Goal: Information Seeking & Learning: Learn about a topic

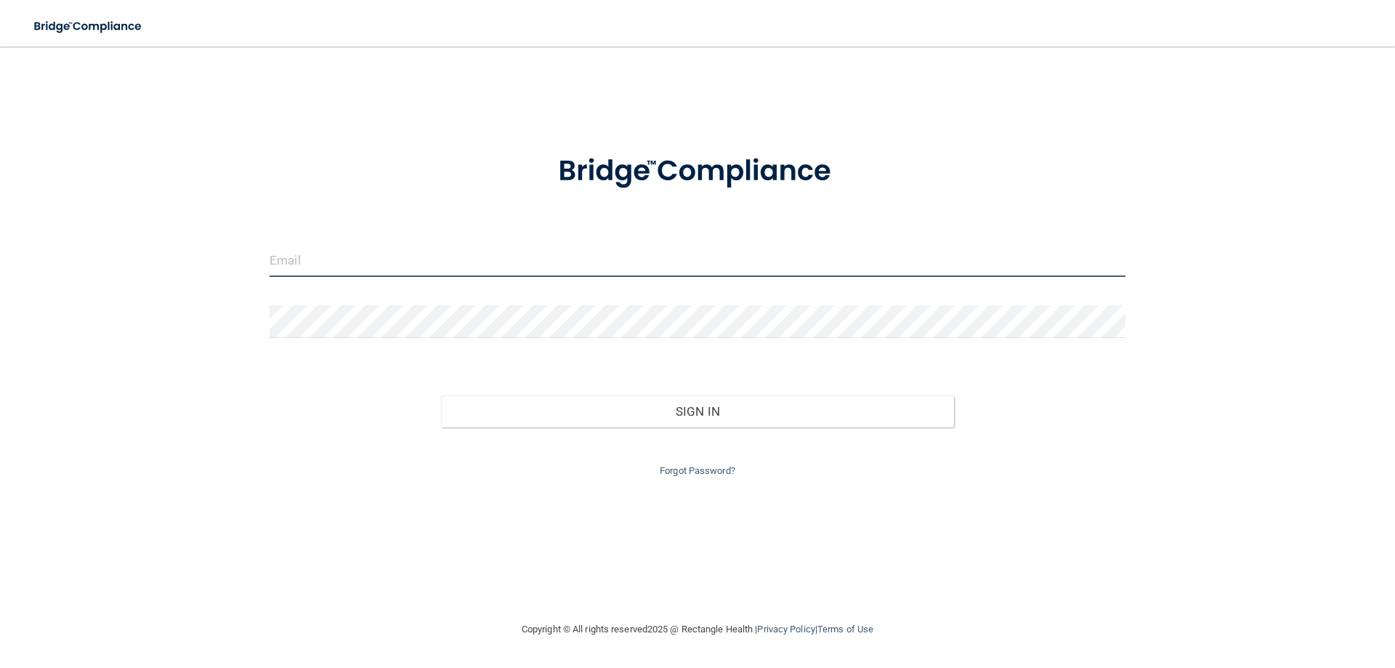
click at [514, 264] on input "email" at bounding box center [698, 260] width 856 height 33
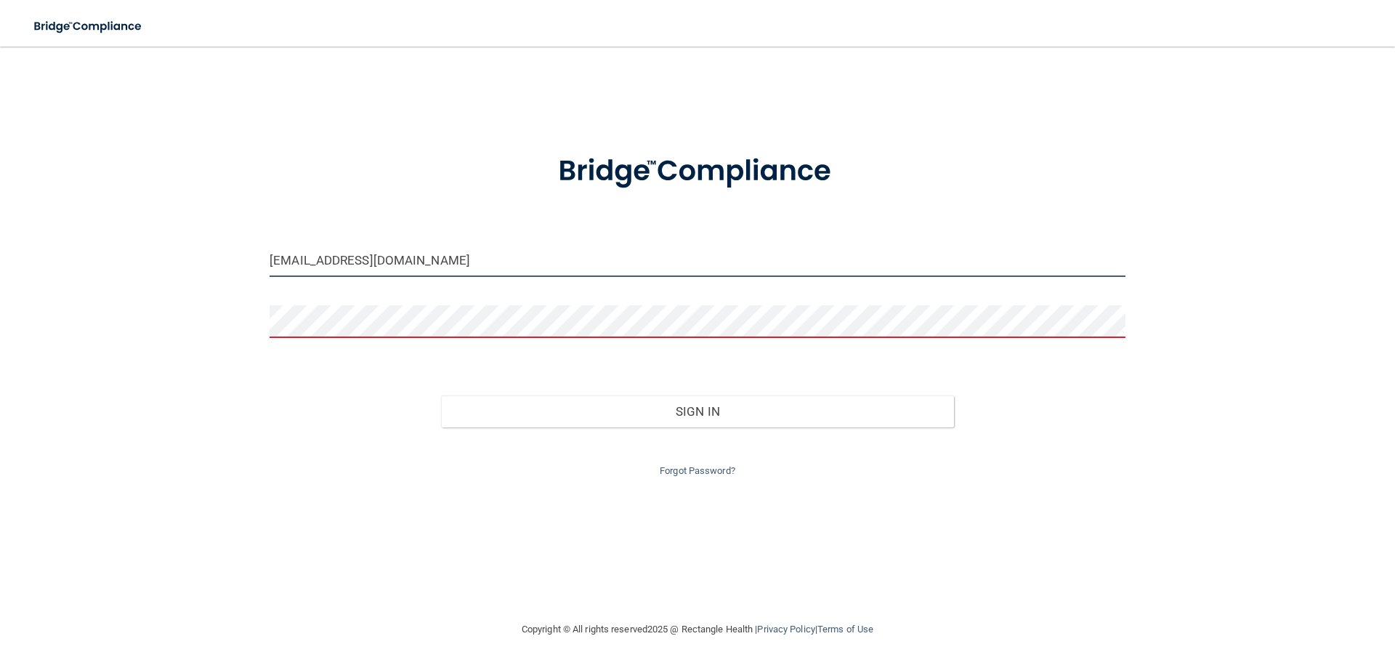
type input "[EMAIL_ADDRESS][DOMAIN_NAME]"
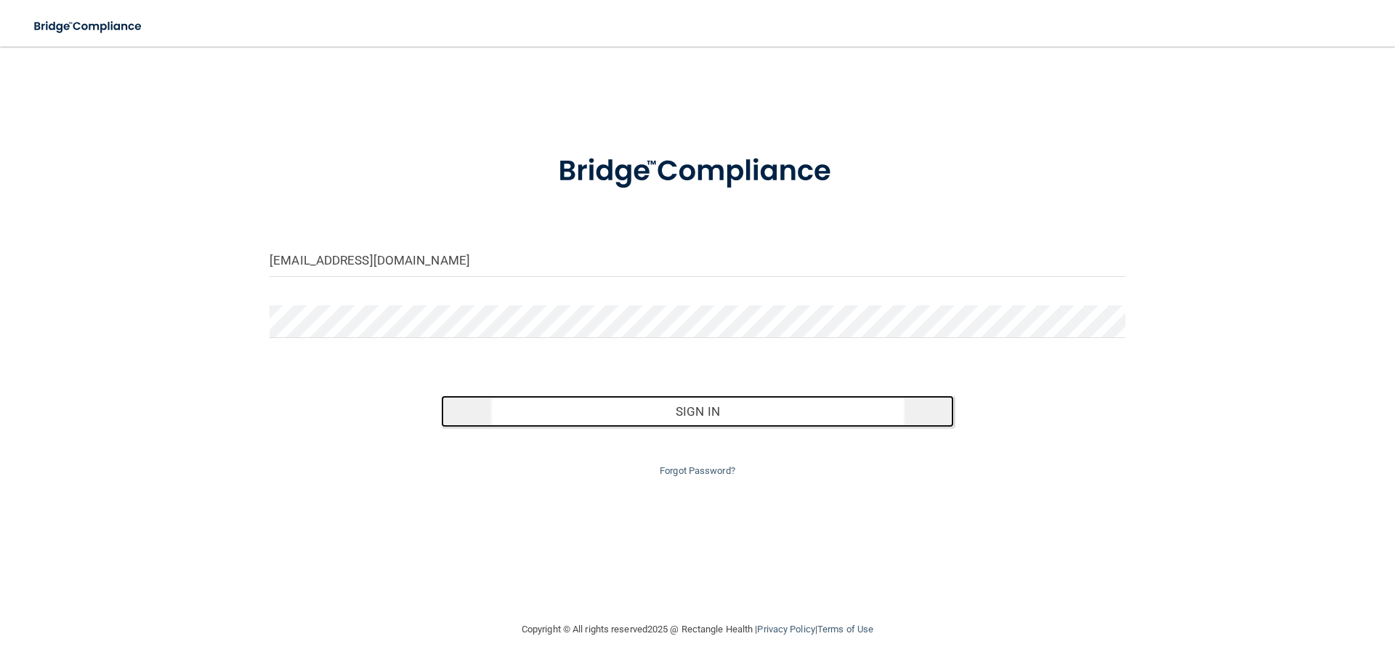
click at [694, 417] on button "Sign In" at bounding box center [698, 411] width 514 height 32
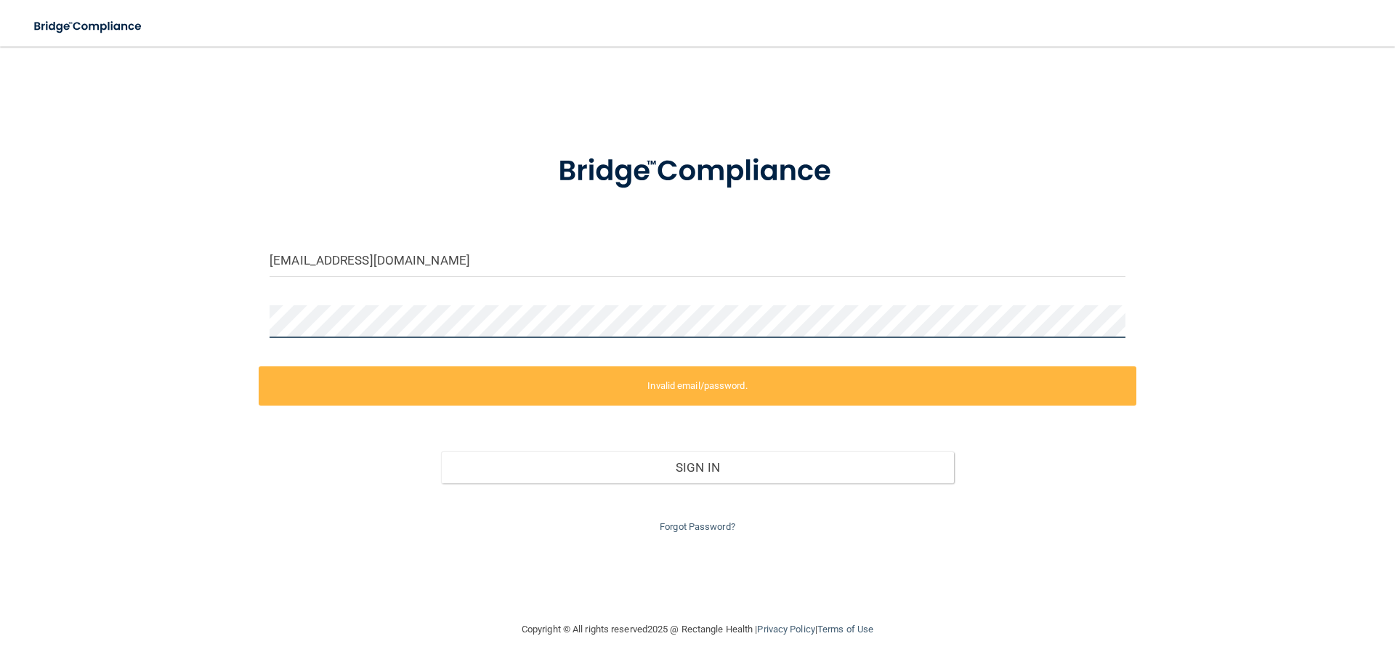
click at [209, 323] on div "ceciliaaguilar765@gmail.com Invalid email/password. You don't have permission t…" at bounding box center [697, 333] width 1337 height 545
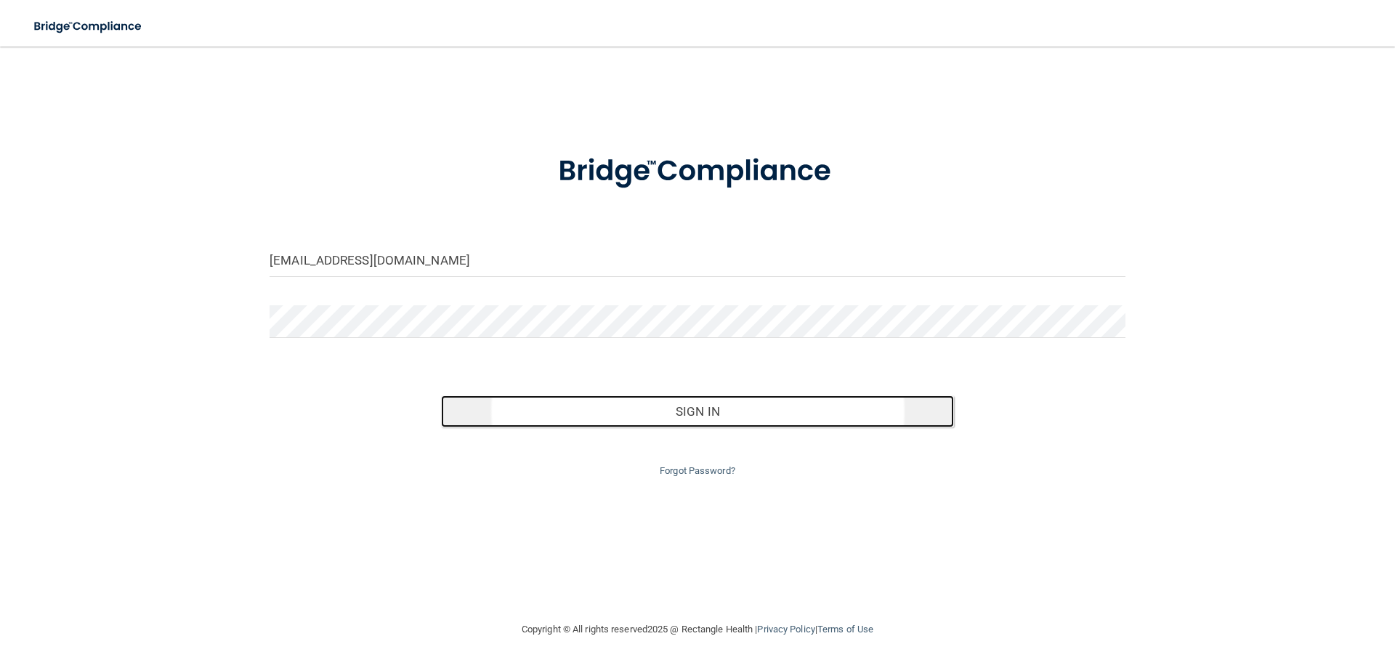
click at [685, 411] on button "Sign In" at bounding box center [698, 411] width 514 height 32
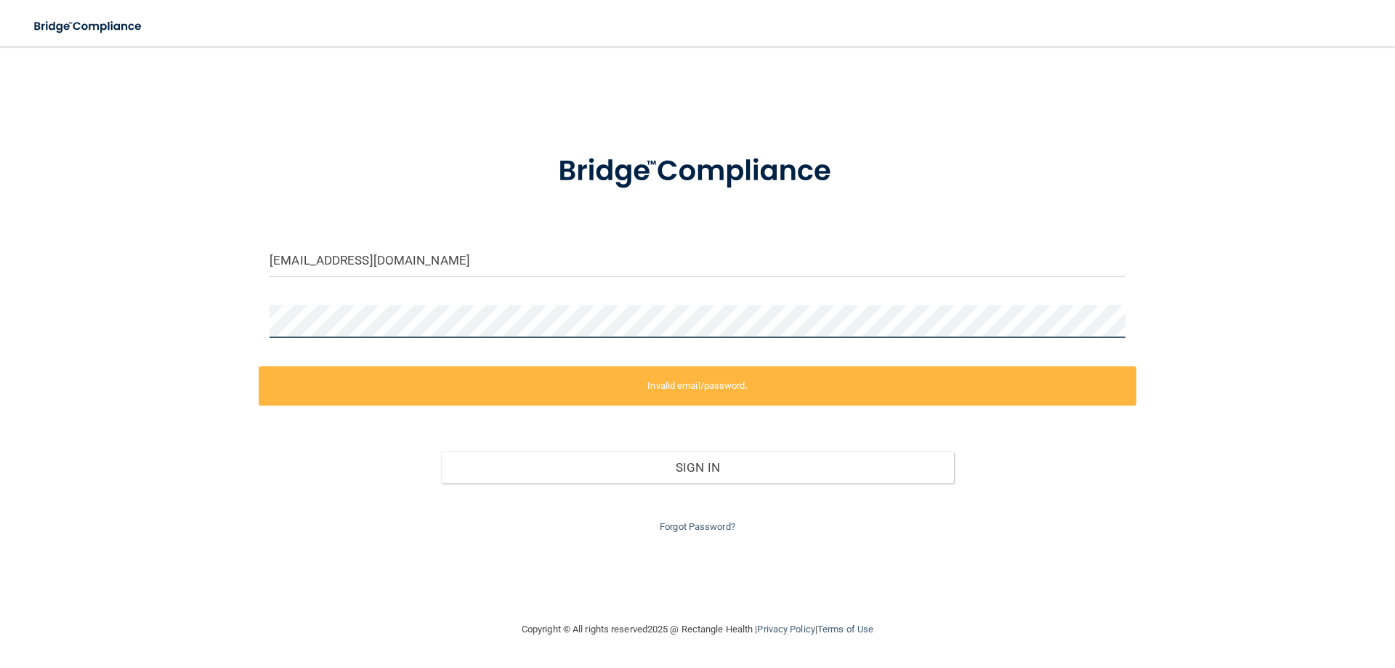
click at [0, 324] on main "ceciliaaguilar765@gmail.com Invalid email/password. You don't have permission t…" at bounding box center [697, 357] width 1395 height 621
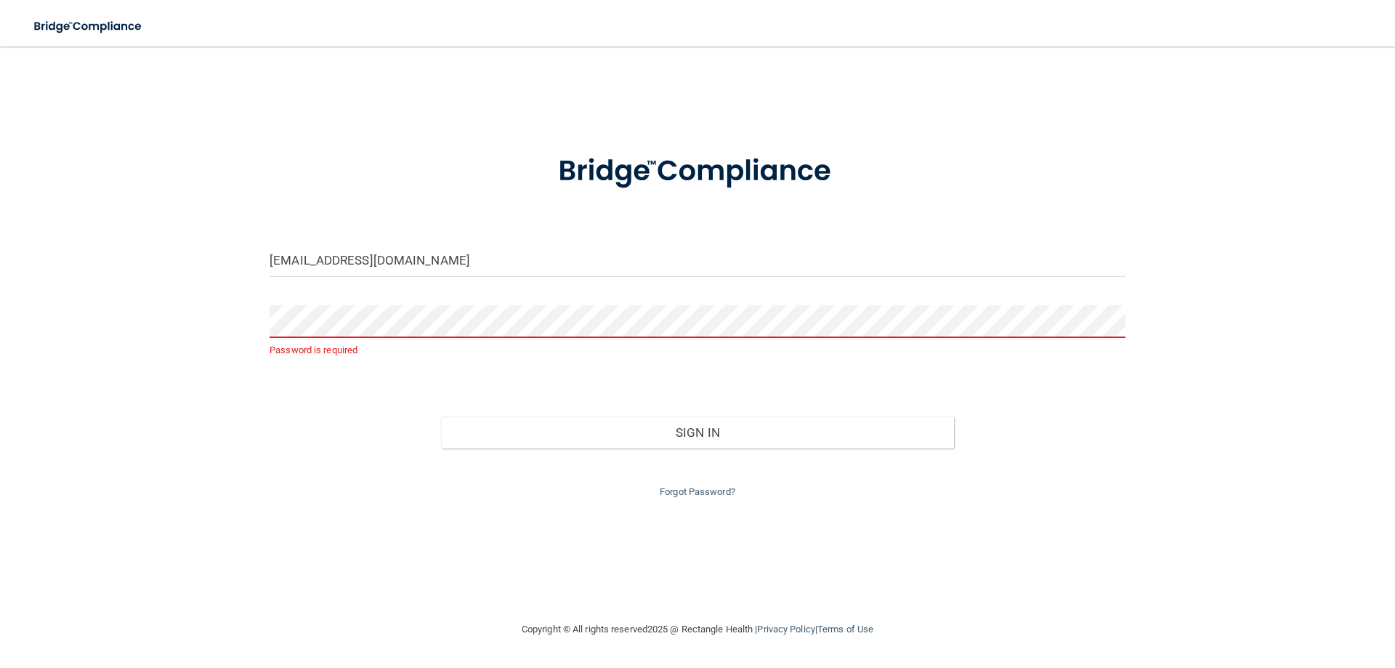
click at [565, 369] on div "Password is required" at bounding box center [698, 337] width 878 height 65
click at [683, 493] on link "Forgot Password?" at bounding box center [698, 491] width 76 height 11
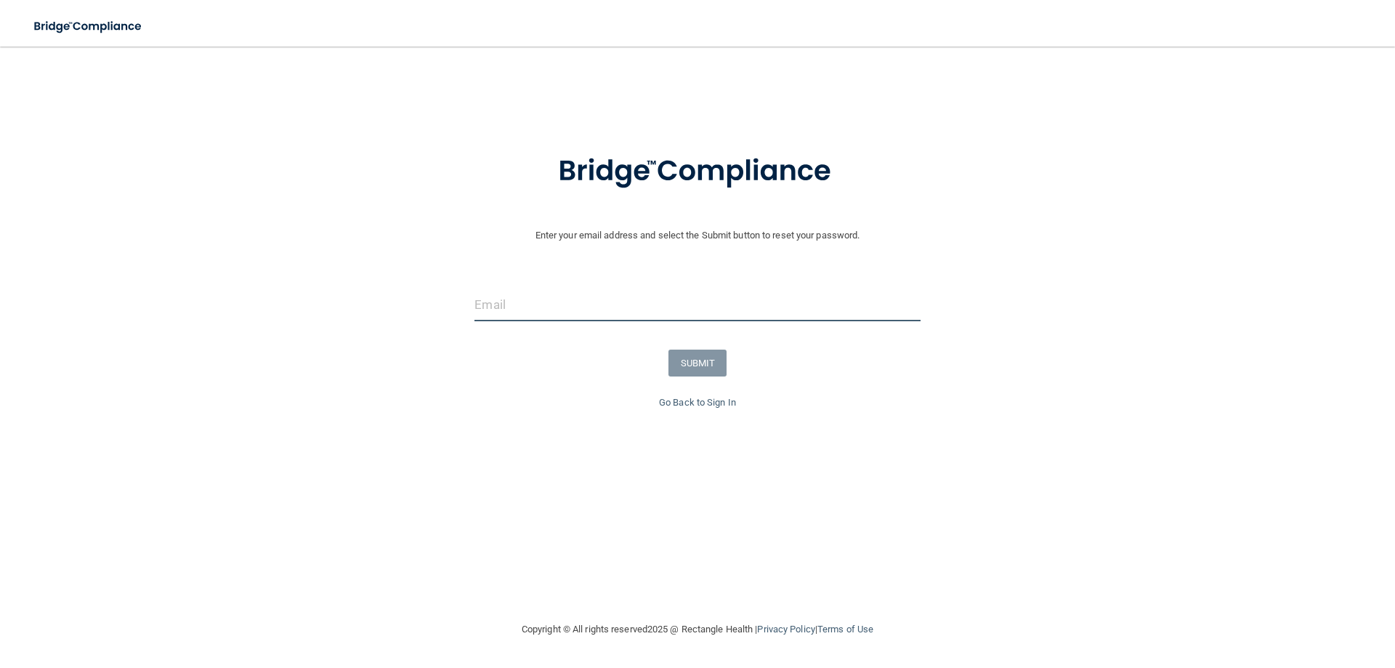
click at [573, 310] on input "email" at bounding box center [697, 304] width 445 height 33
type input "[EMAIL_ADDRESS][DOMAIN_NAME]"
click at [709, 365] on button "SUBMIT" at bounding box center [698, 363] width 59 height 27
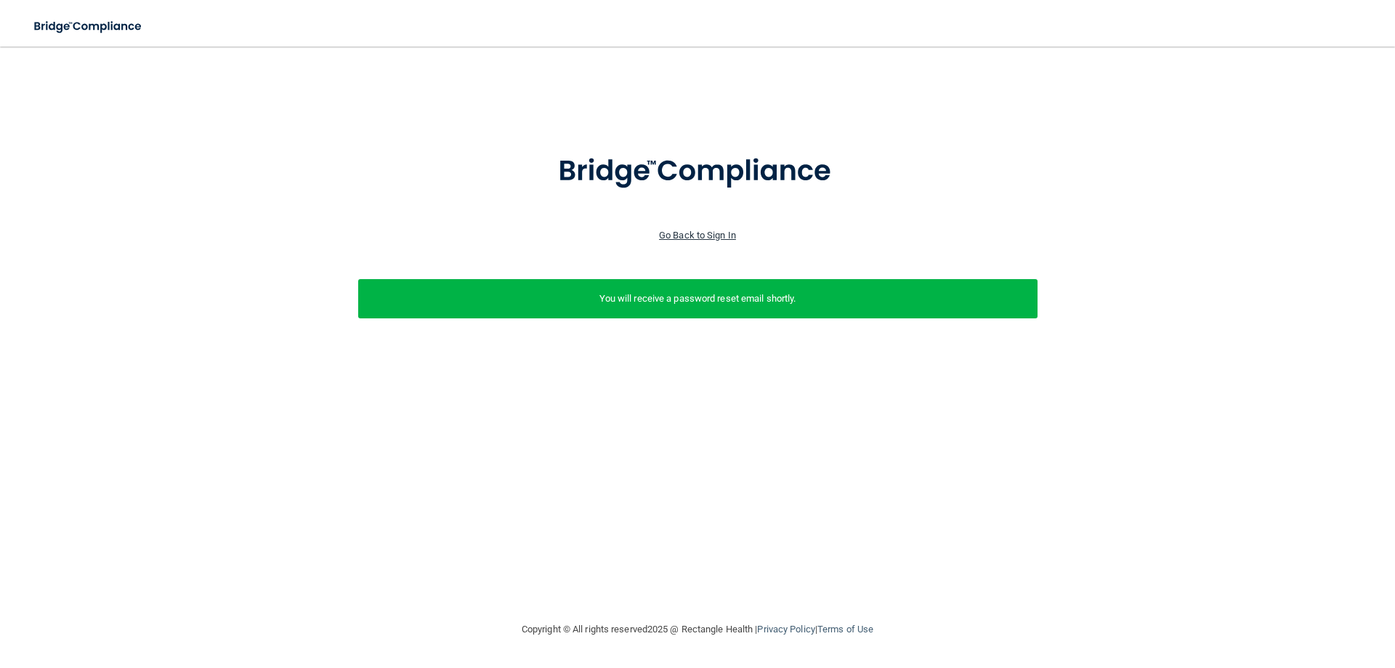
click at [698, 235] on link "Go Back to Sign In" at bounding box center [697, 235] width 77 height 11
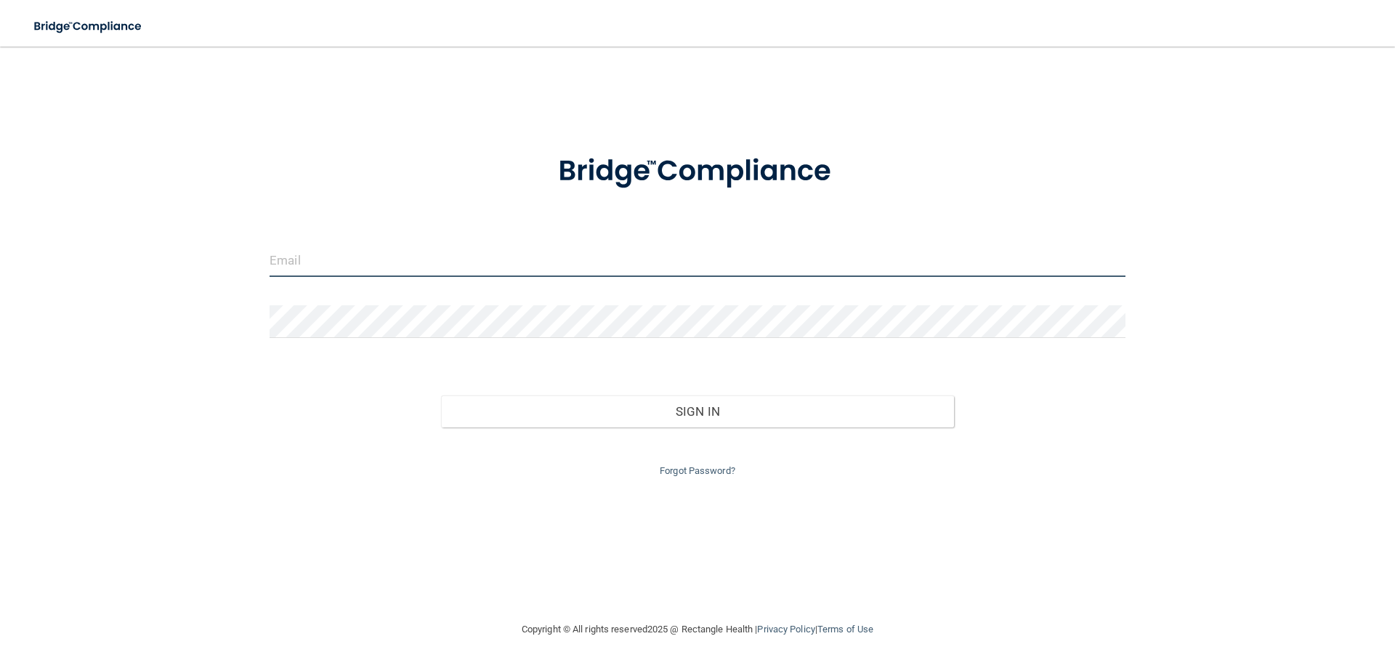
type input "[EMAIL_ADDRESS][DOMAIN_NAME]"
click at [444, 268] on input "[EMAIL_ADDRESS][DOMAIN_NAME]" at bounding box center [698, 260] width 856 height 33
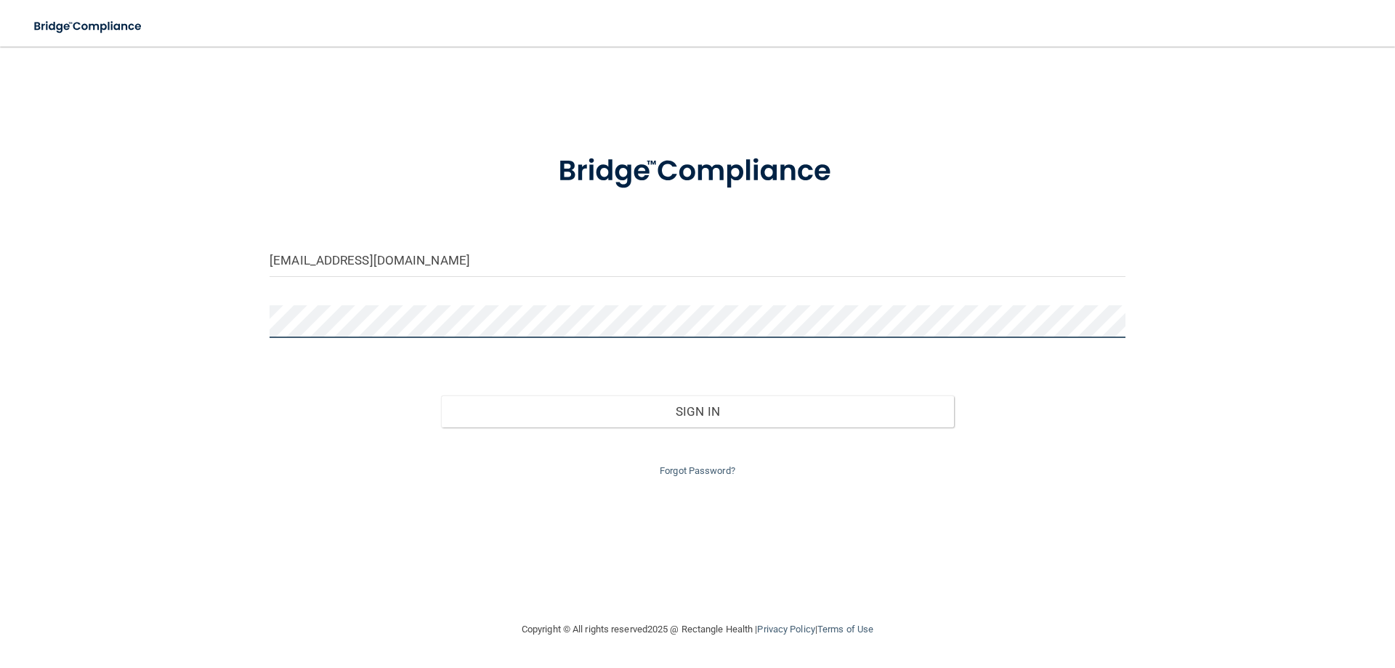
click at [227, 329] on div "ceciliaaguilar765@gmail.com Invalid email/password. You don't have permission t…" at bounding box center [697, 333] width 1337 height 545
click at [441, 395] on button "Sign In" at bounding box center [698, 411] width 514 height 32
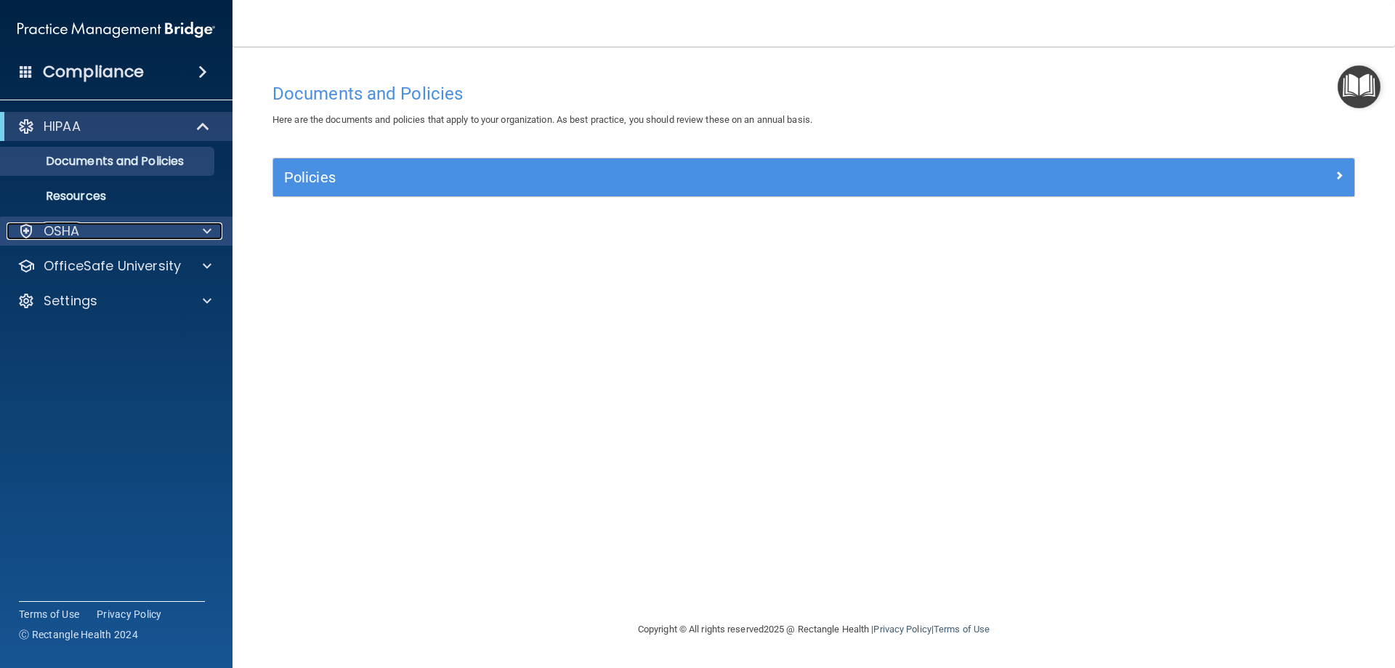
click at [76, 228] on p "OSHA" at bounding box center [62, 230] width 36 height 17
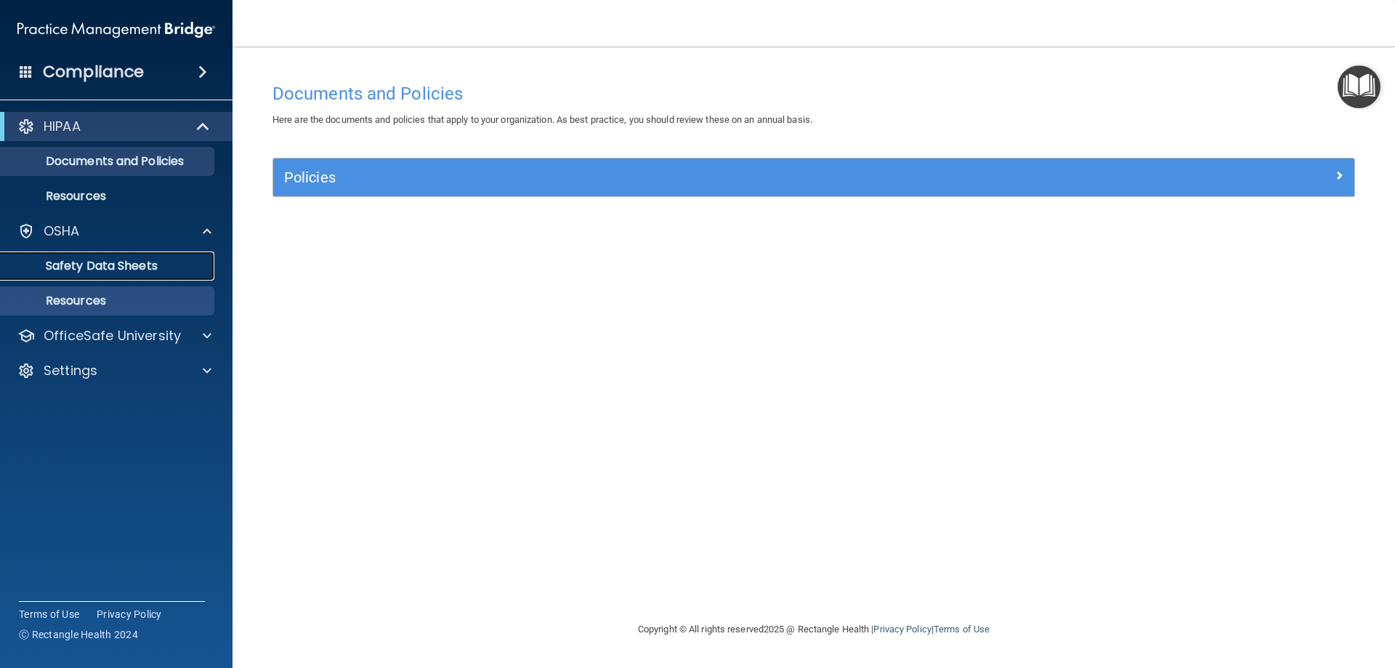
drag, startPoint x: 125, startPoint y: 264, endPoint x: 142, endPoint y: 274, distance: 20.2
click at [125, 265] on p "Safety Data Sheets" at bounding box center [108, 266] width 198 height 15
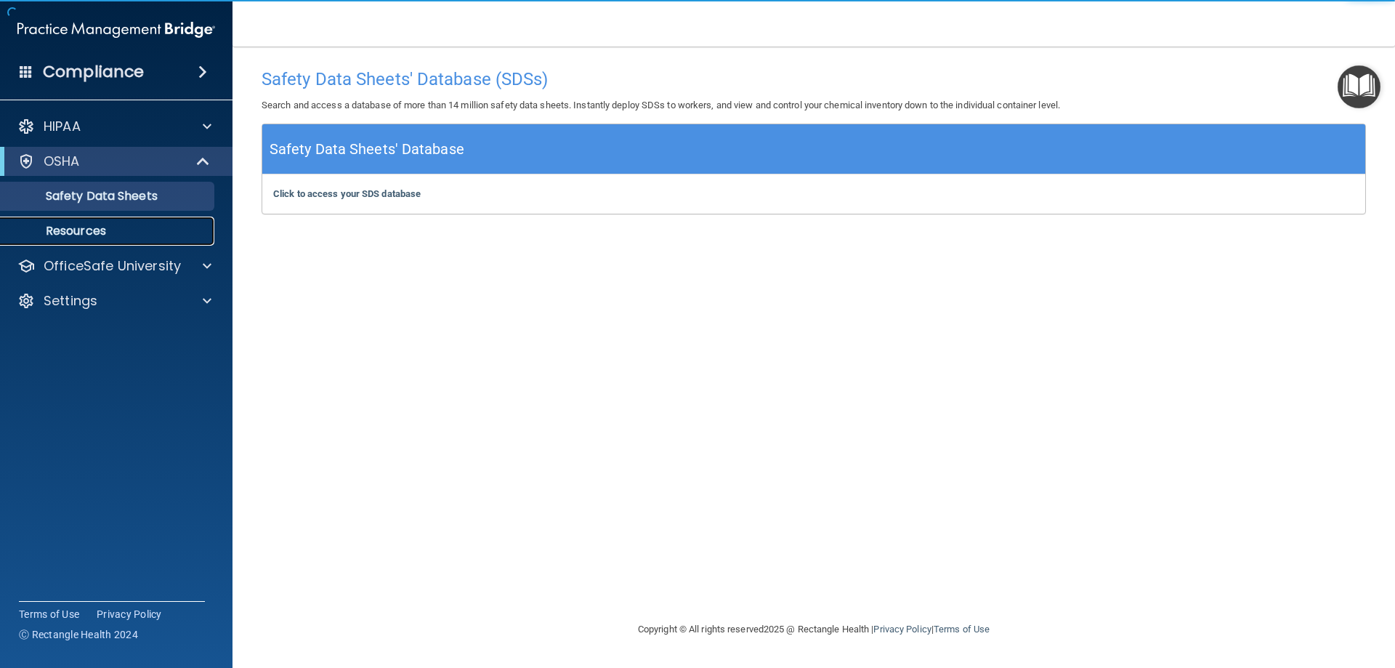
click at [101, 237] on p "Resources" at bounding box center [108, 231] width 198 height 15
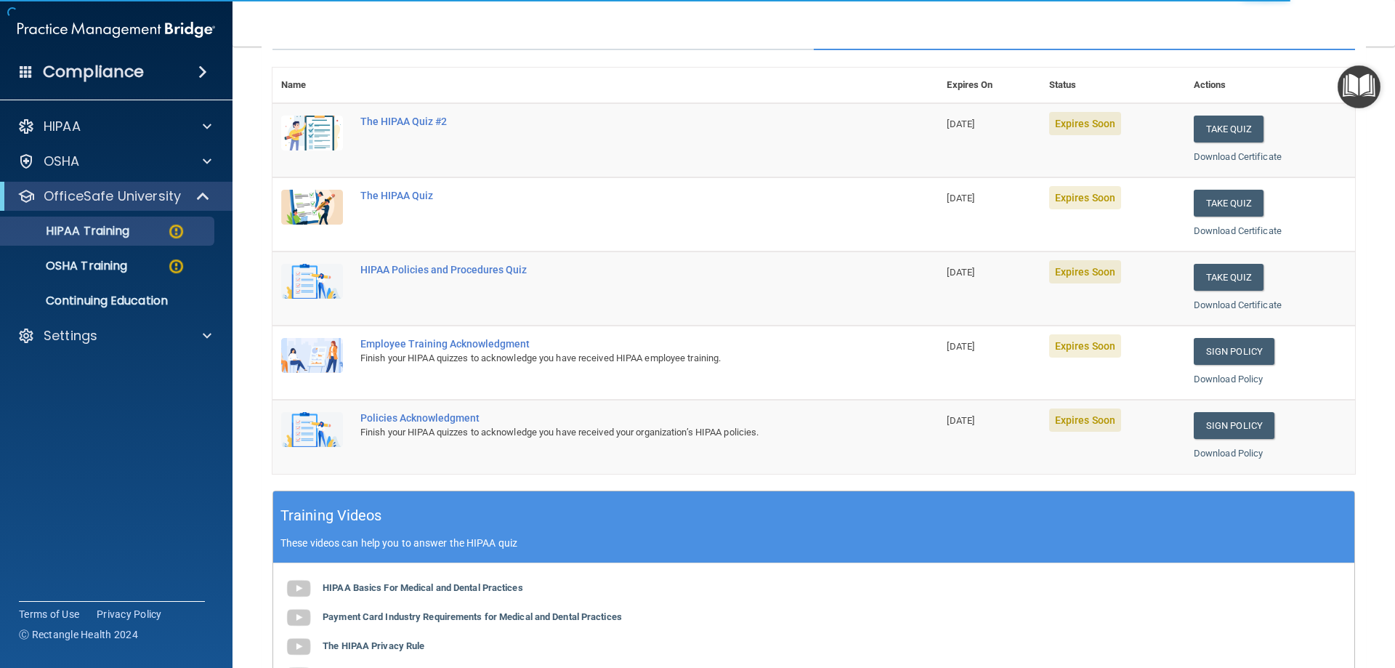
scroll to position [154, 0]
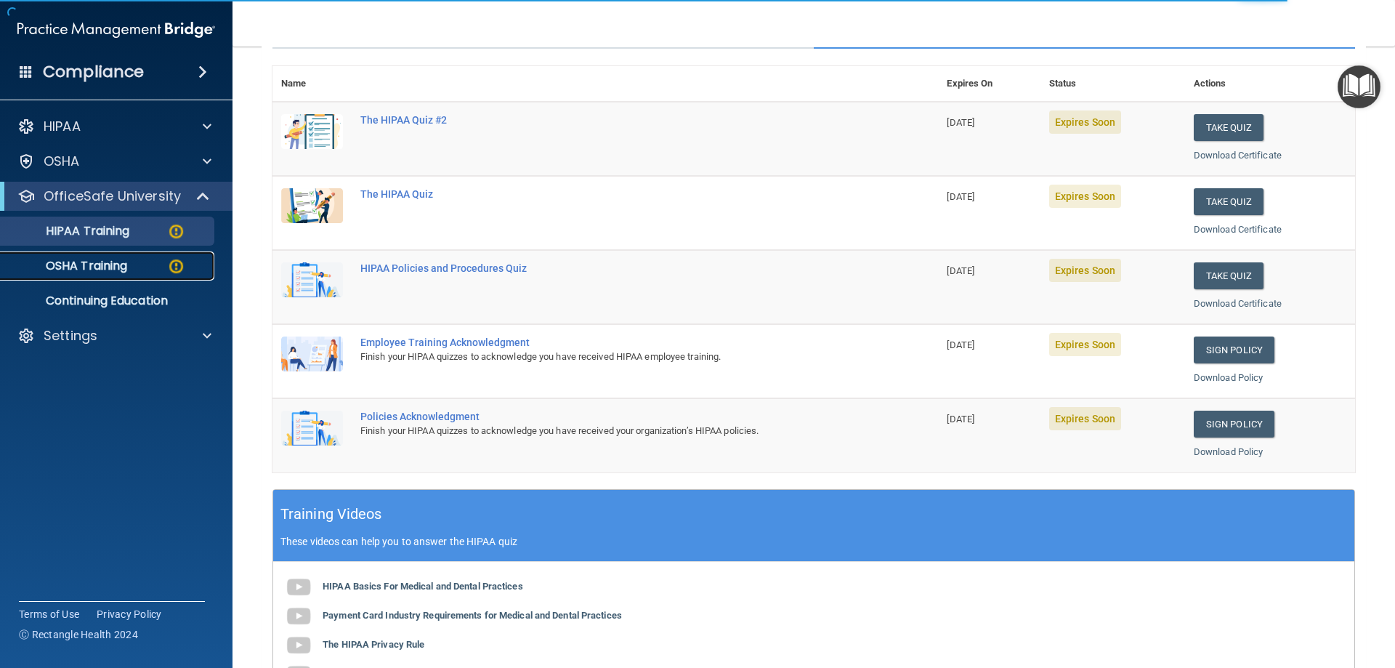
click at [92, 265] on p "OSHA Training" at bounding box center [68, 266] width 118 height 15
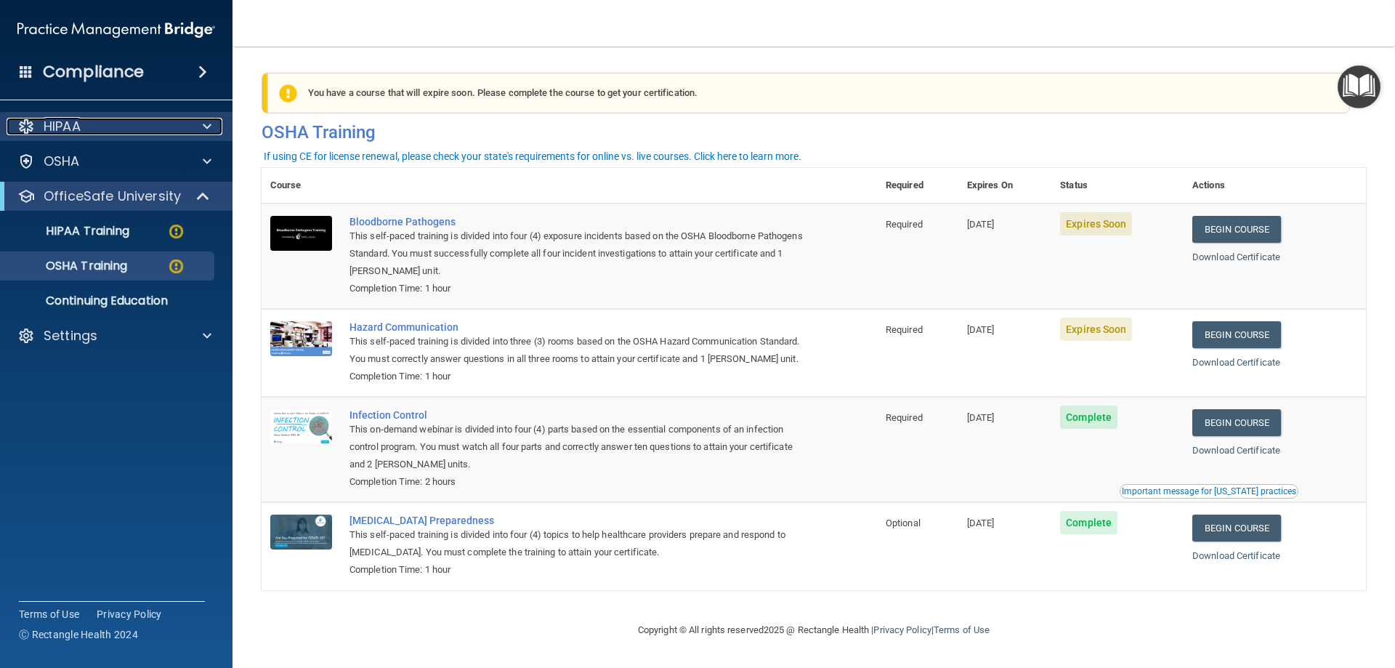
click at [63, 136] on div "HIPAA" at bounding box center [116, 126] width 233 height 29
